Goal: Information Seeking & Learning: Learn about a topic

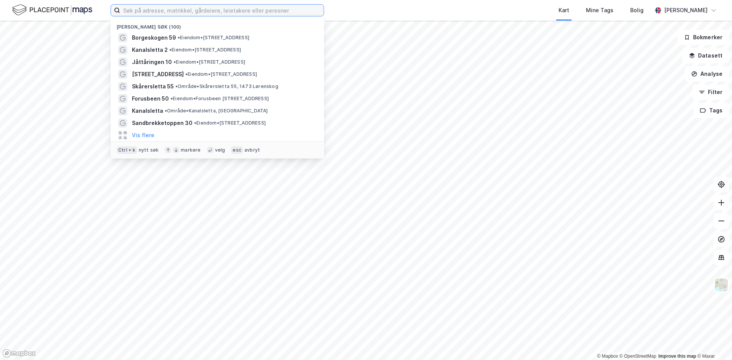
click at [135, 14] on input at bounding box center [222, 10] width 204 height 11
click at [153, 50] on span "Kanalsletta 2" at bounding box center [150, 49] width 36 height 9
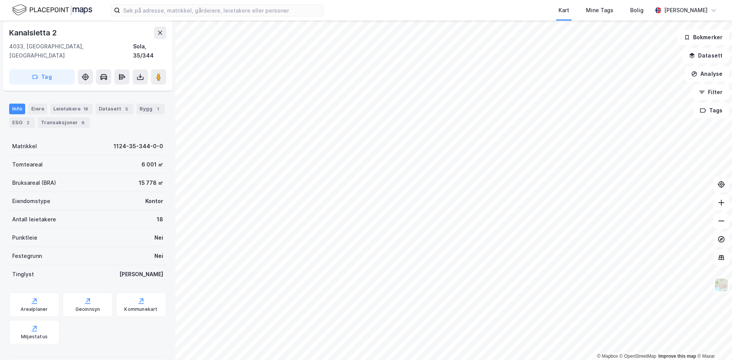
scroll to position [44, 0]
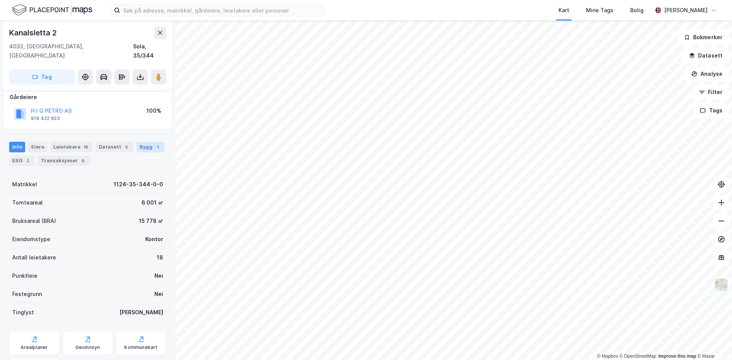
click at [154, 143] on div "1" at bounding box center [158, 147] width 8 height 8
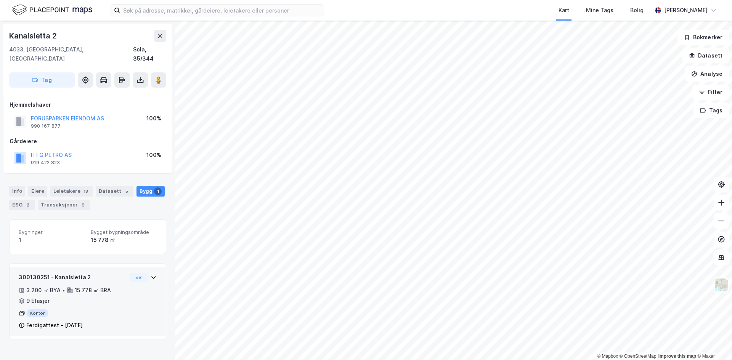
click at [150, 273] on div "Vis" at bounding box center [143, 277] width 26 height 9
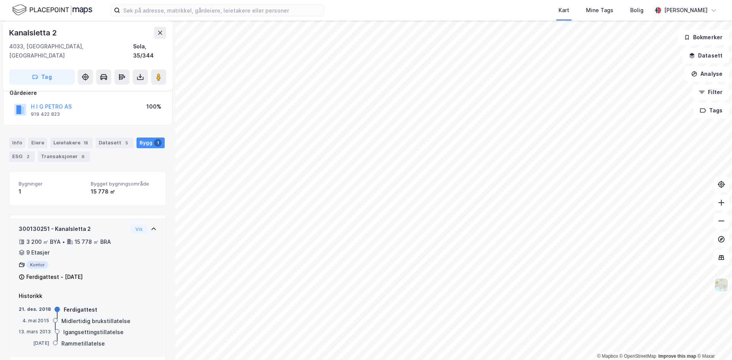
scroll to position [49, 0]
click at [151, 225] on icon at bounding box center [154, 228] width 6 height 6
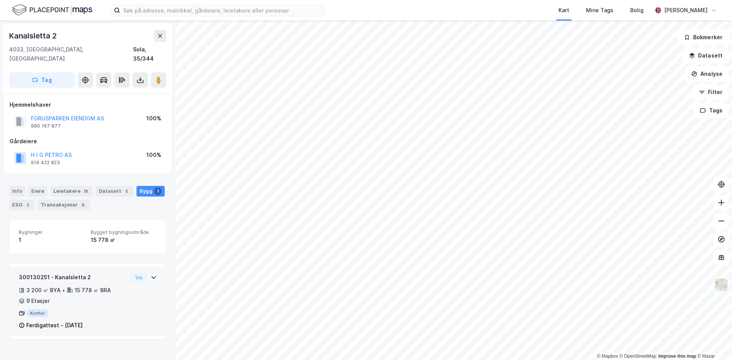
scroll to position [0, 0]
click at [21, 186] on div "Info" at bounding box center [17, 191] width 16 height 11
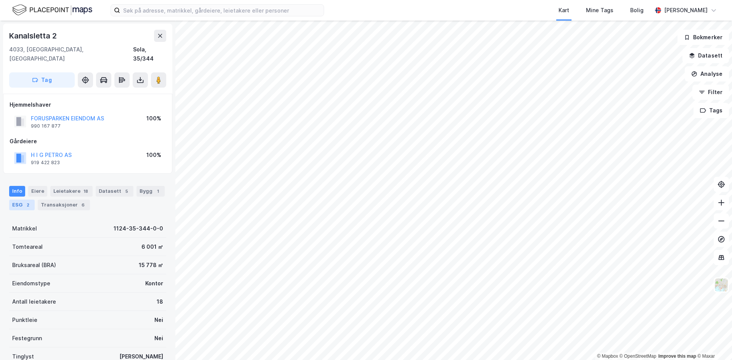
click at [27, 200] on div "ESG 2" at bounding box center [22, 205] width 26 height 11
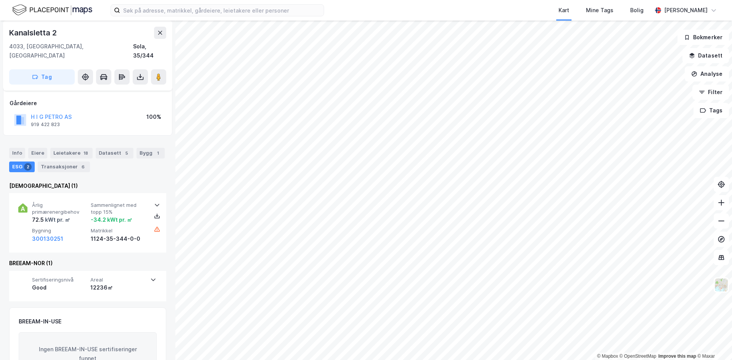
scroll to position [63, 0]
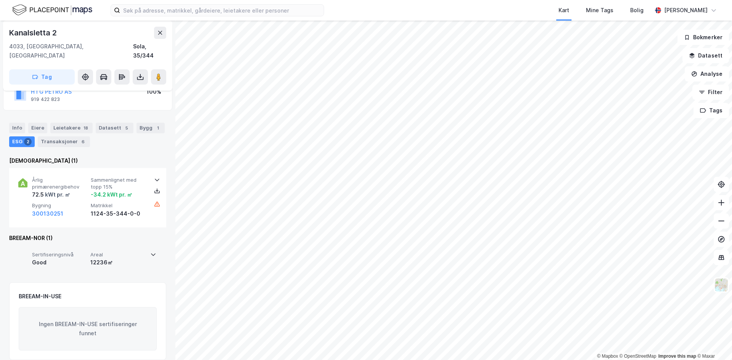
click at [133, 252] on span "Areal" at bounding box center [117, 255] width 55 height 6
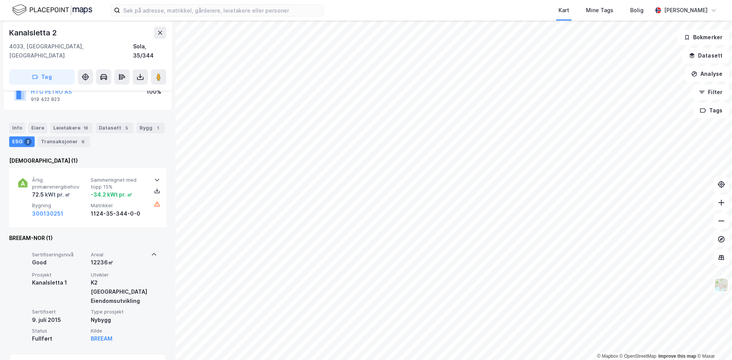
scroll to position [126, 0]
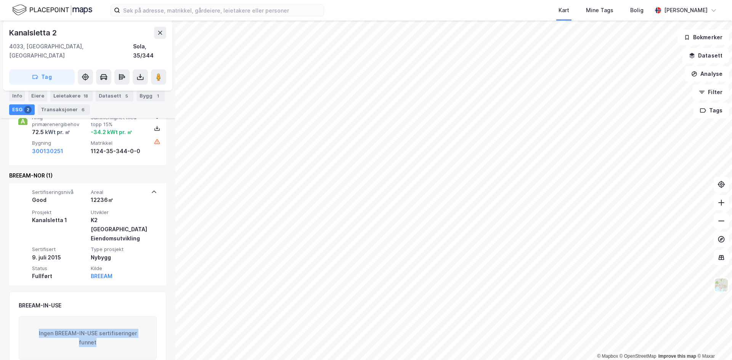
drag, startPoint x: 103, startPoint y: 328, endPoint x: 33, endPoint y: 312, distance: 72.0
click at [33, 317] on div "Ingen BREEAM-IN-USE sertifiseringer funnet" at bounding box center [88, 338] width 138 height 43
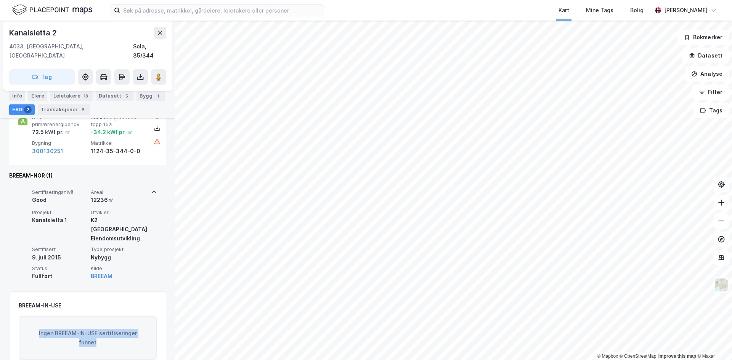
copy div "Ingen BREEAM-IN-USE sertifiseringer funnet"
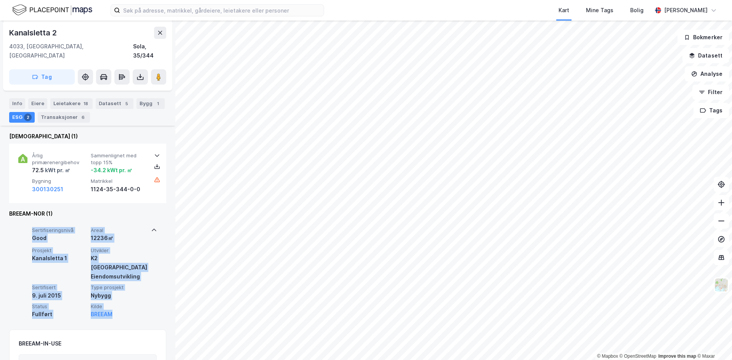
drag, startPoint x: 21, startPoint y: 220, endPoint x: 129, endPoint y: 292, distance: 129.6
click at [129, 292] on div "Sertifiseringsnivå Good Areal 12236㎡ Prosjekt Kanalsletta 1 Utvikler K2 [GEOGRA…" at bounding box center [87, 273] width 139 height 102
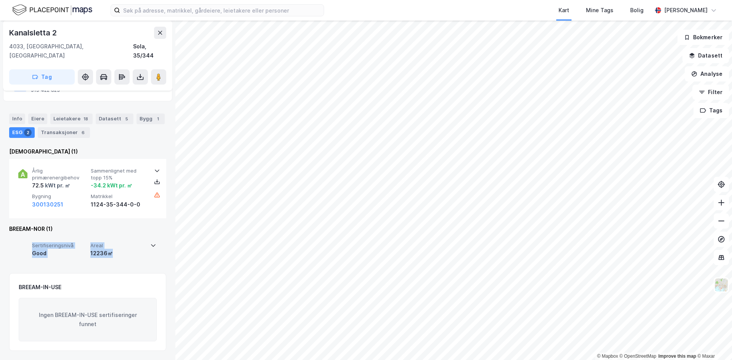
scroll to position [63, 0]
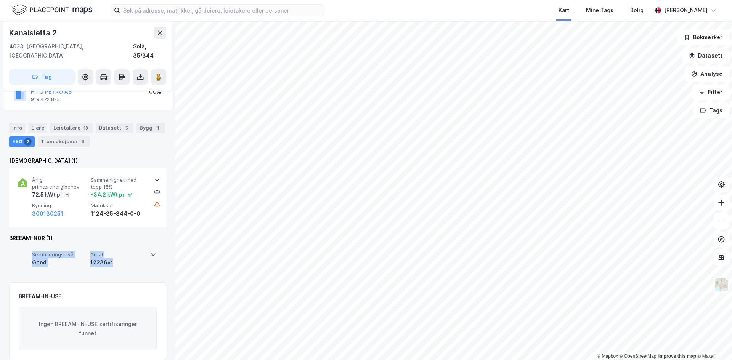
click at [134, 258] on div "12236㎡" at bounding box center [117, 262] width 55 height 9
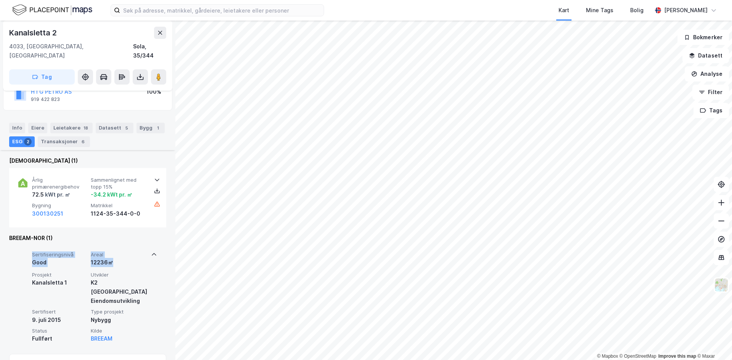
scroll to position [88, 0]
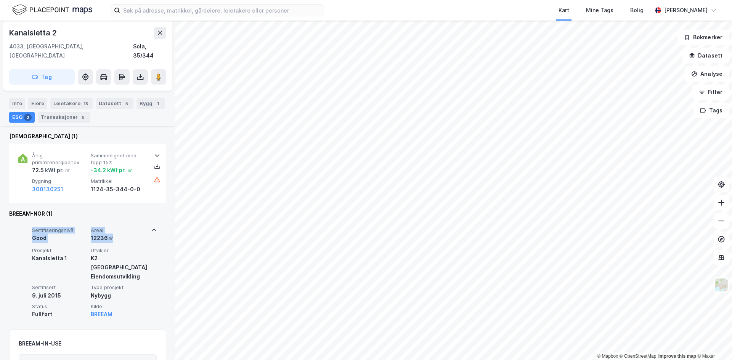
click at [26, 228] on div "Sertifiseringsnivå Good Areal 12236㎡ Prosjekt Kanalsletta 1 Utvikler K2 [GEOGRA…" at bounding box center [87, 273] width 139 height 102
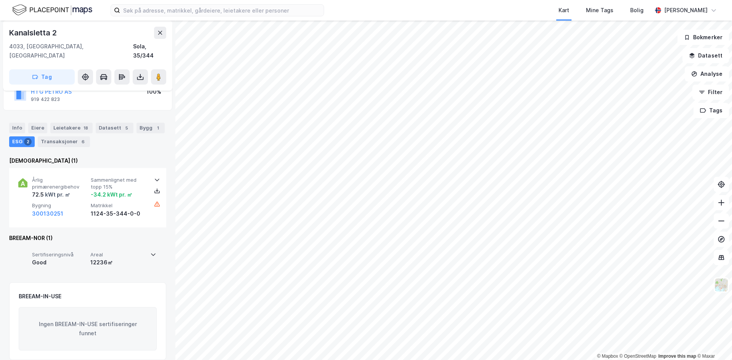
click at [38, 252] on span "Sertifiseringsnivå" at bounding box center [59, 255] width 55 height 6
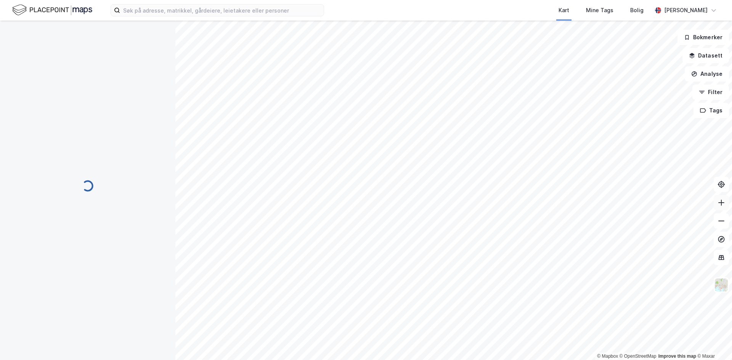
scroll to position [0, 0]
